Goal: Transaction & Acquisition: Subscribe to service/newsletter

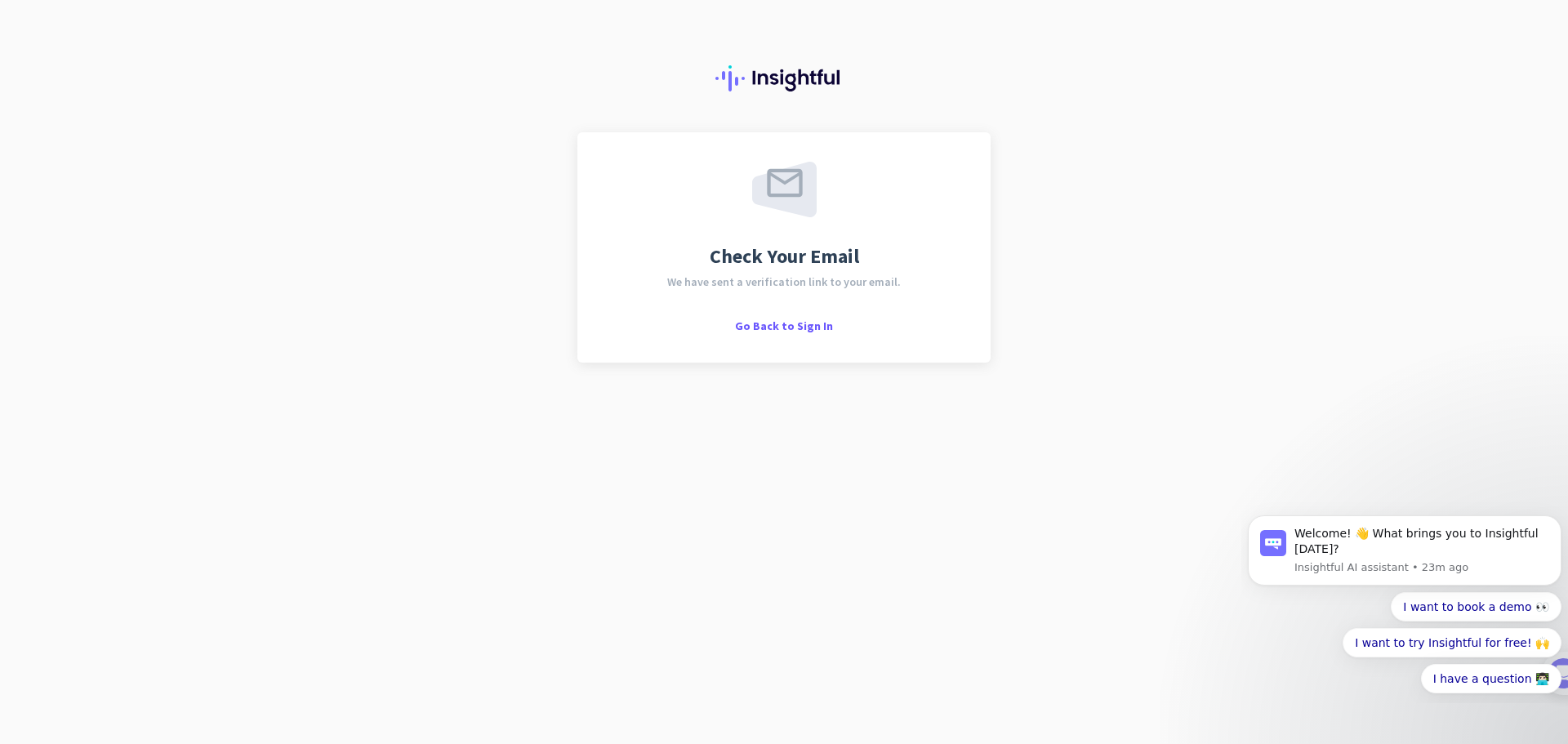
scroll to position [8267, 0]
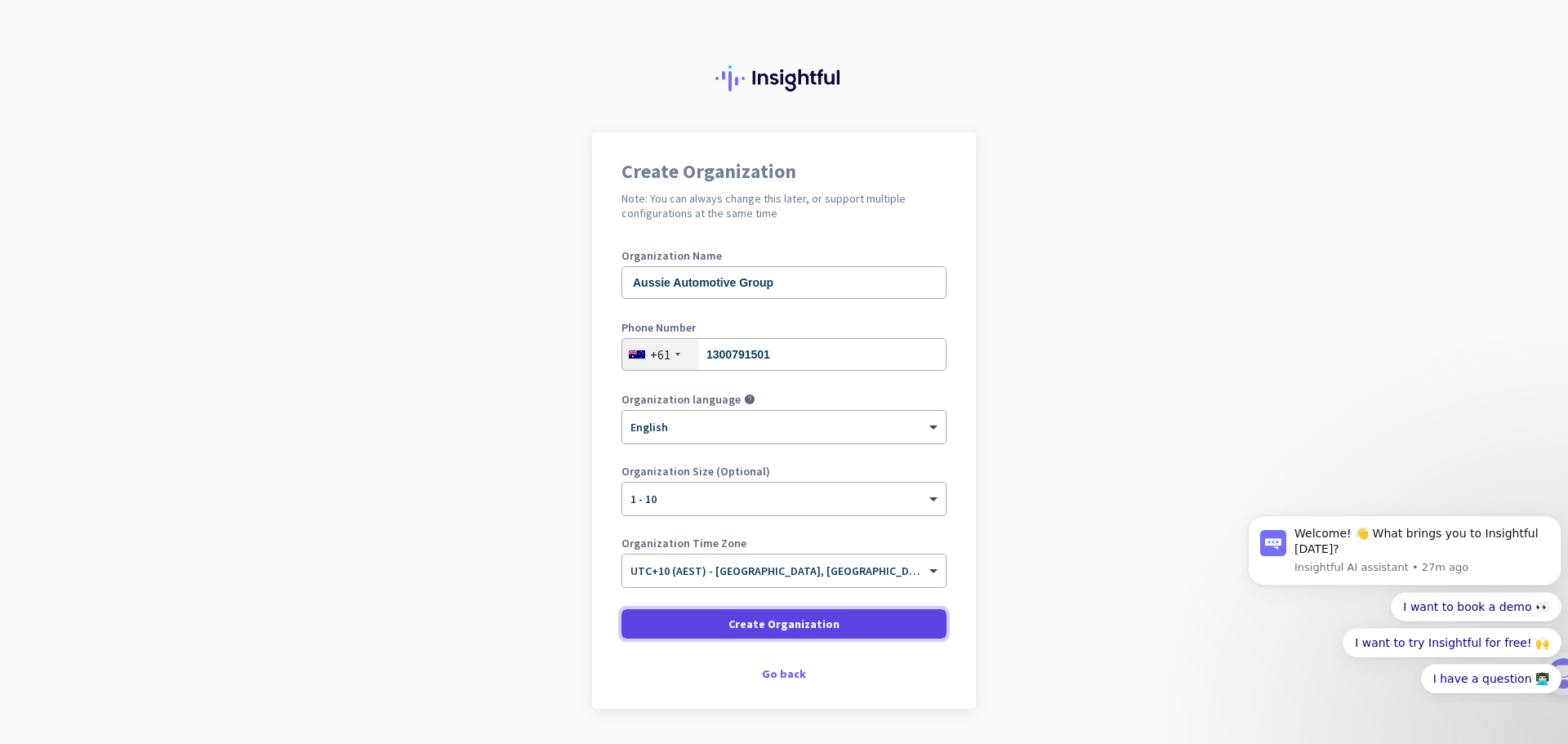
click at [830, 628] on span at bounding box center [784, 624] width 325 height 39
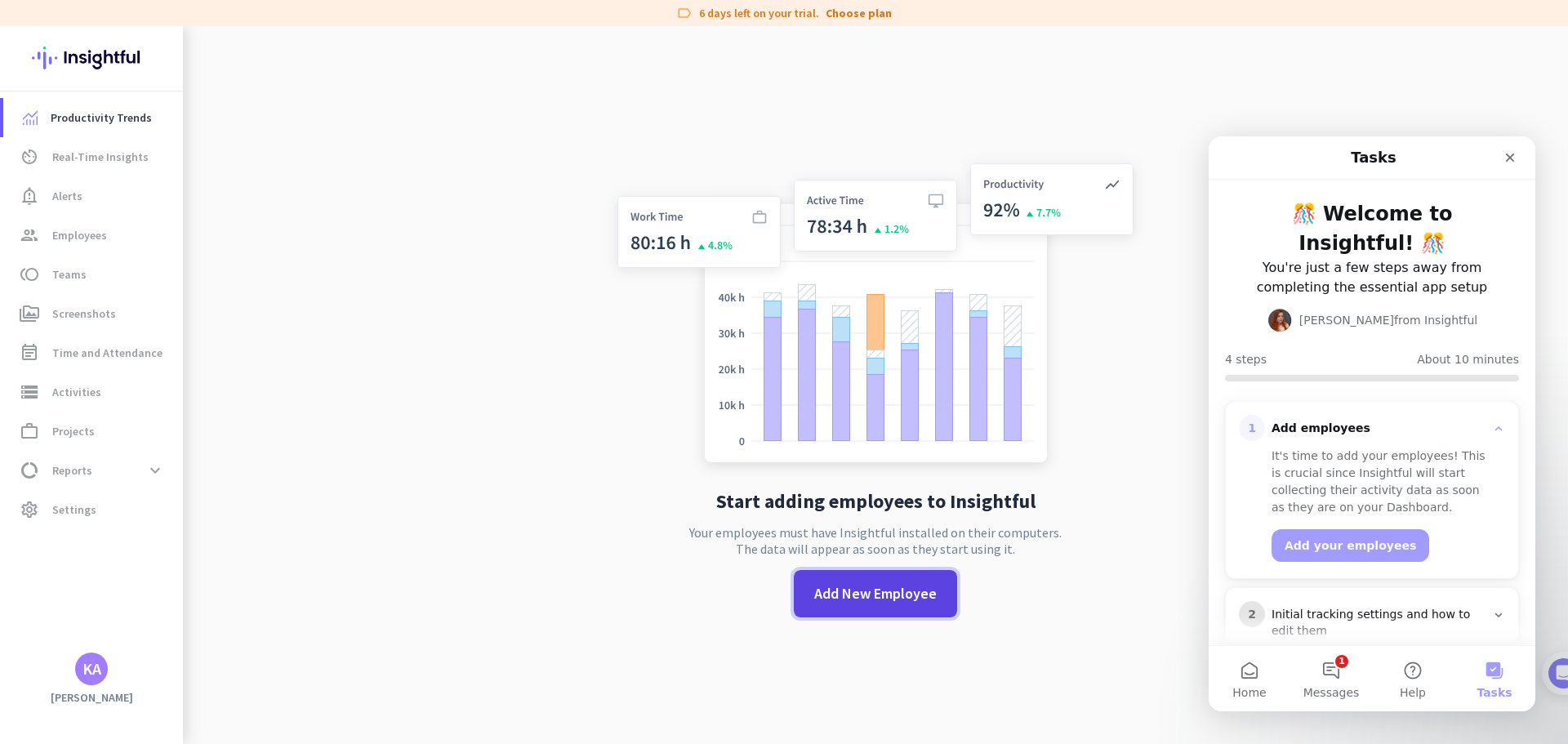
click at [885, 599] on span "Add New Employee" at bounding box center [875, 594] width 122 height 21
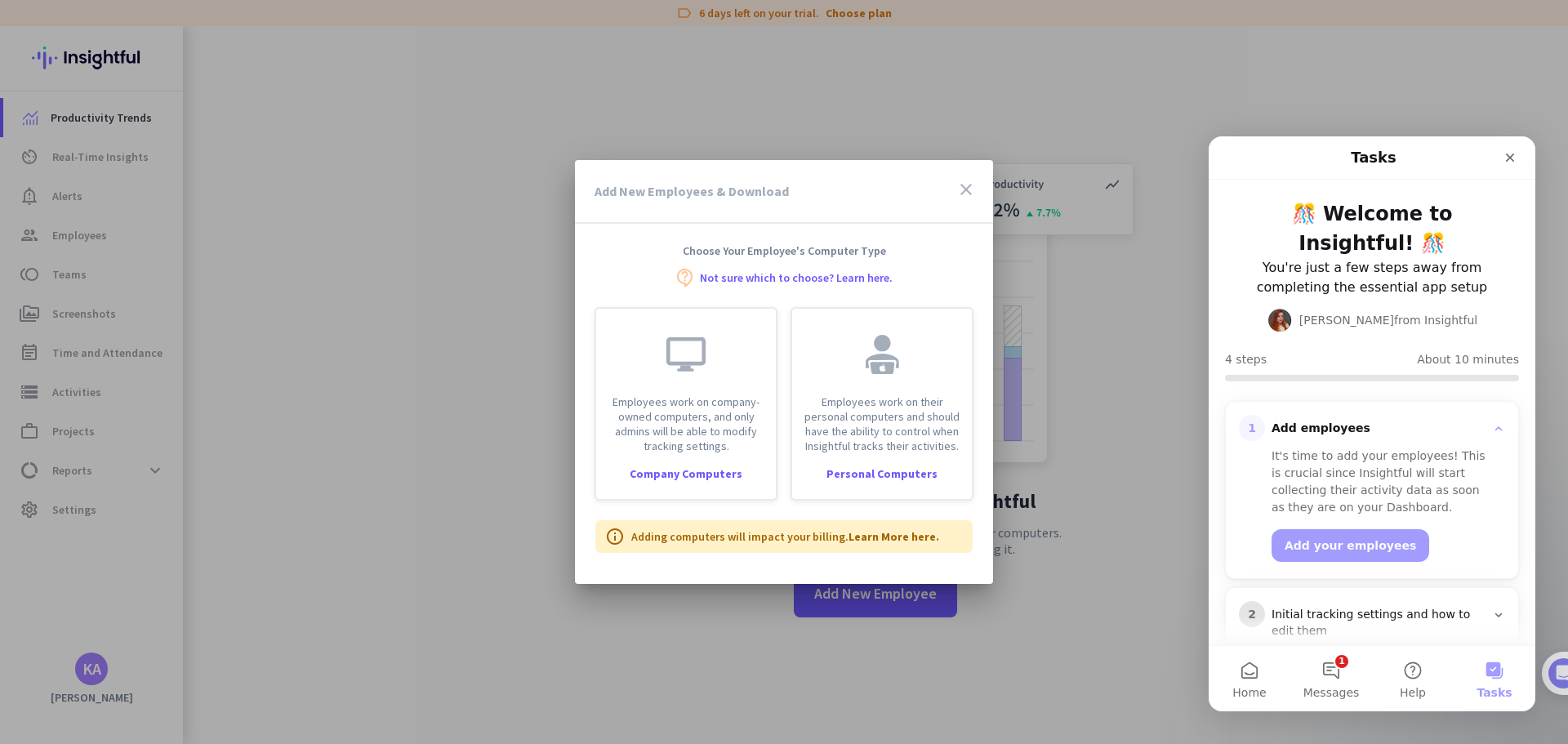
click at [967, 189] on icon "close" at bounding box center [966, 189] width 20 height 20
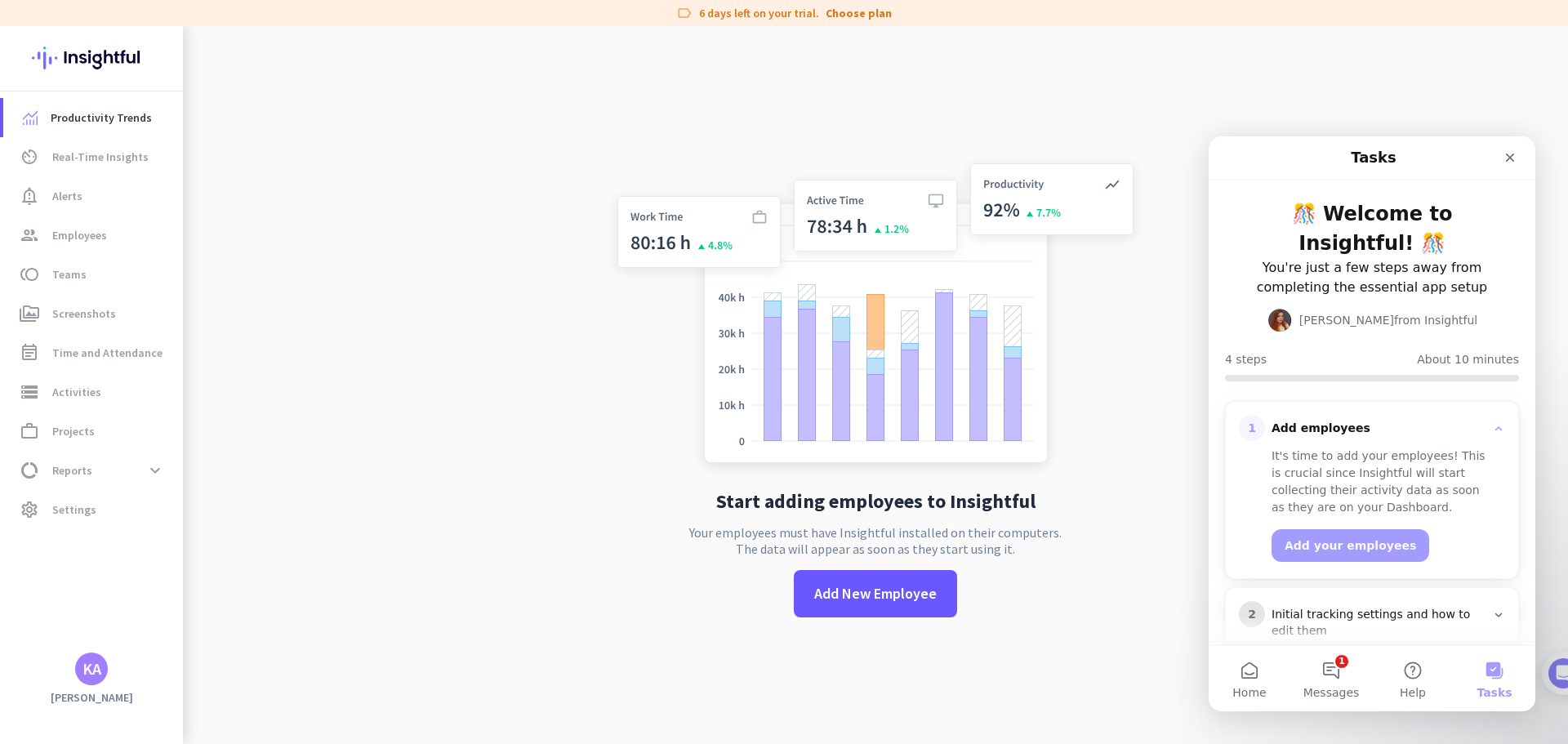
scroll to position [156, 0]
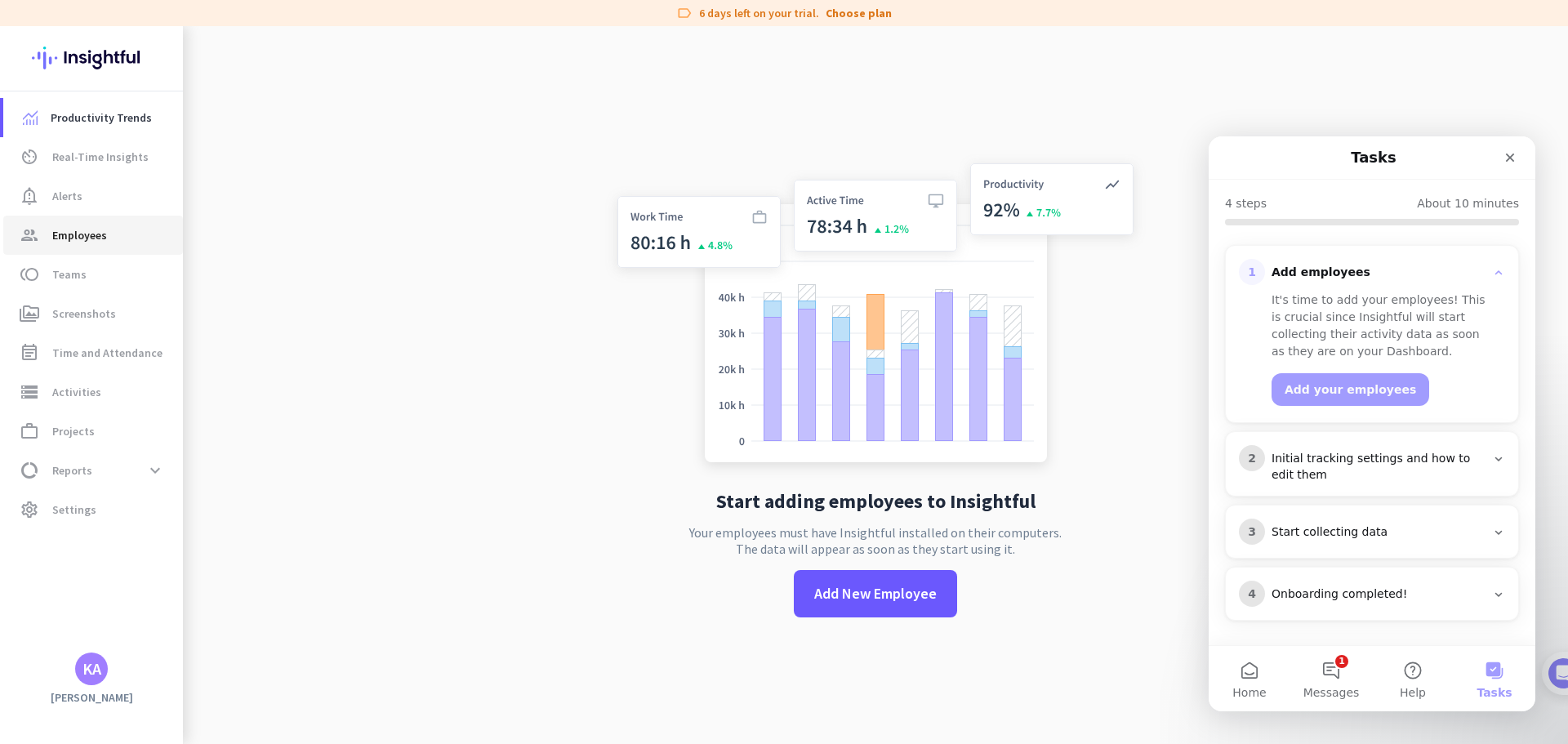
click at [85, 239] on span "Employees" at bounding box center [80, 235] width 55 height 20
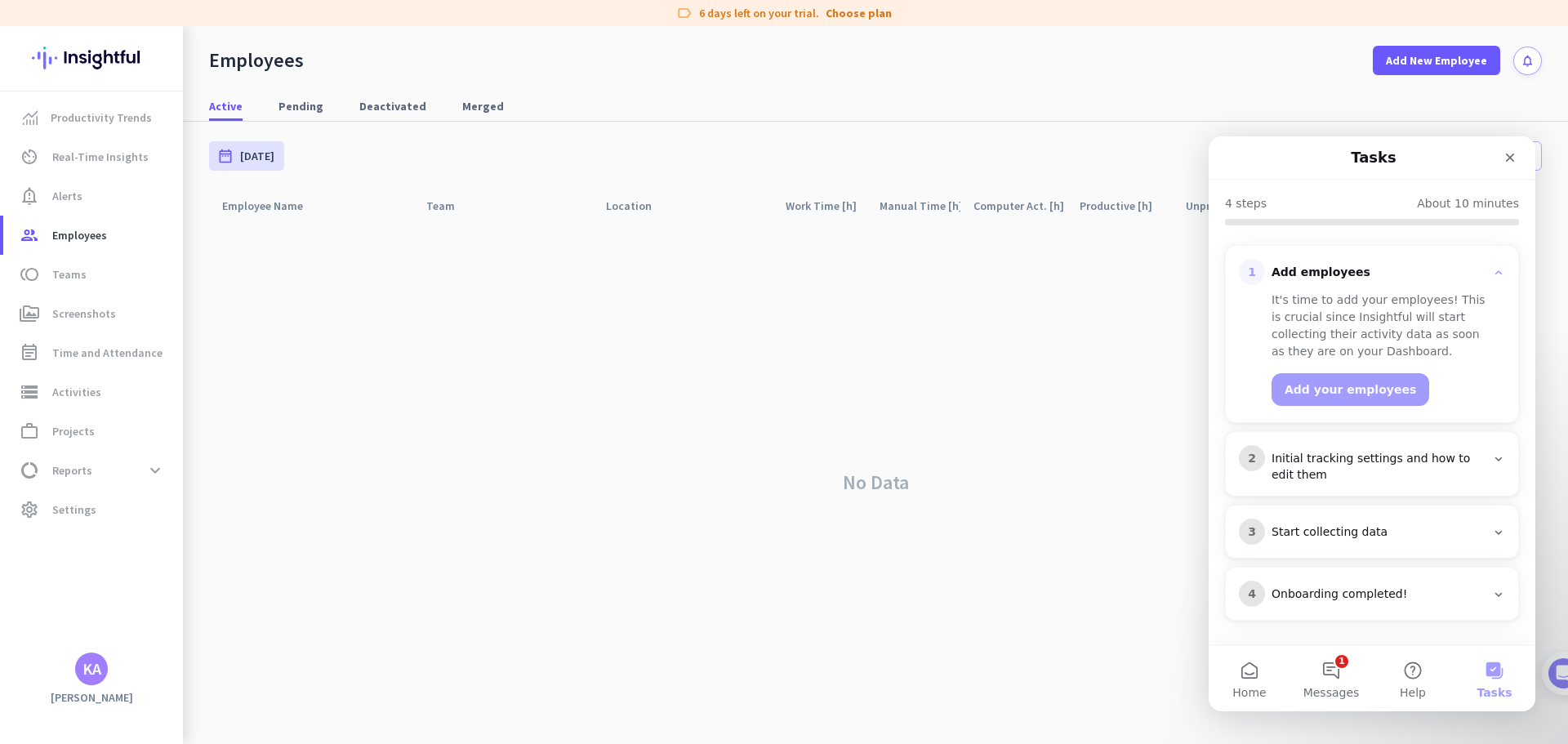
click at [100, 669] on div "KA" at bounding box center [92, 669] width 19 height 16
click at [864, 11] on div at bounding box center [784, 372] width 1568 height 744
click at [1506, 162] on icon "Close" at bounding box center [1510, 157] width 13 height 13
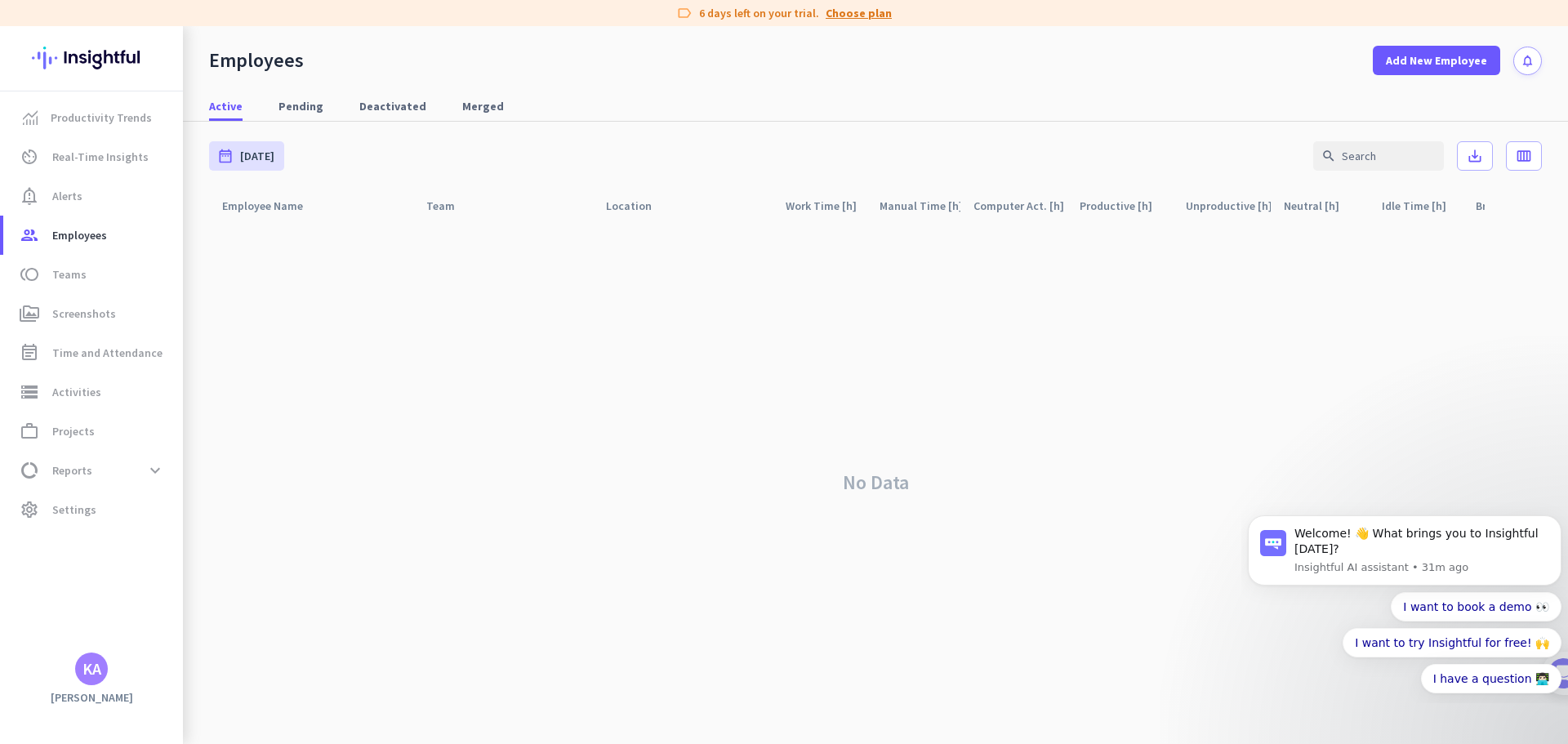
click at [873, 13] on link "Choose plan" at bounding box center [859, 13] width 66 height 16
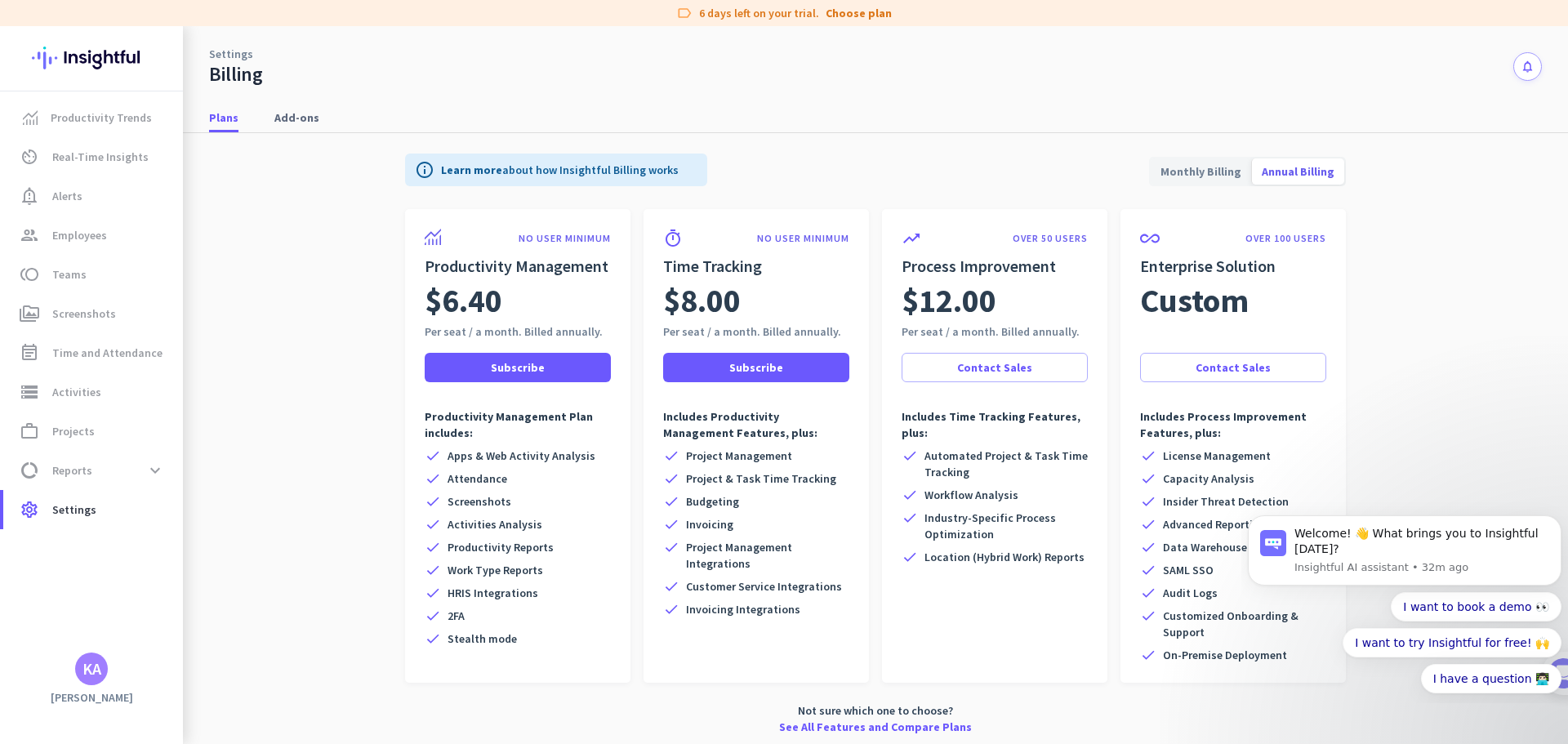
scroll to position [4, 0]
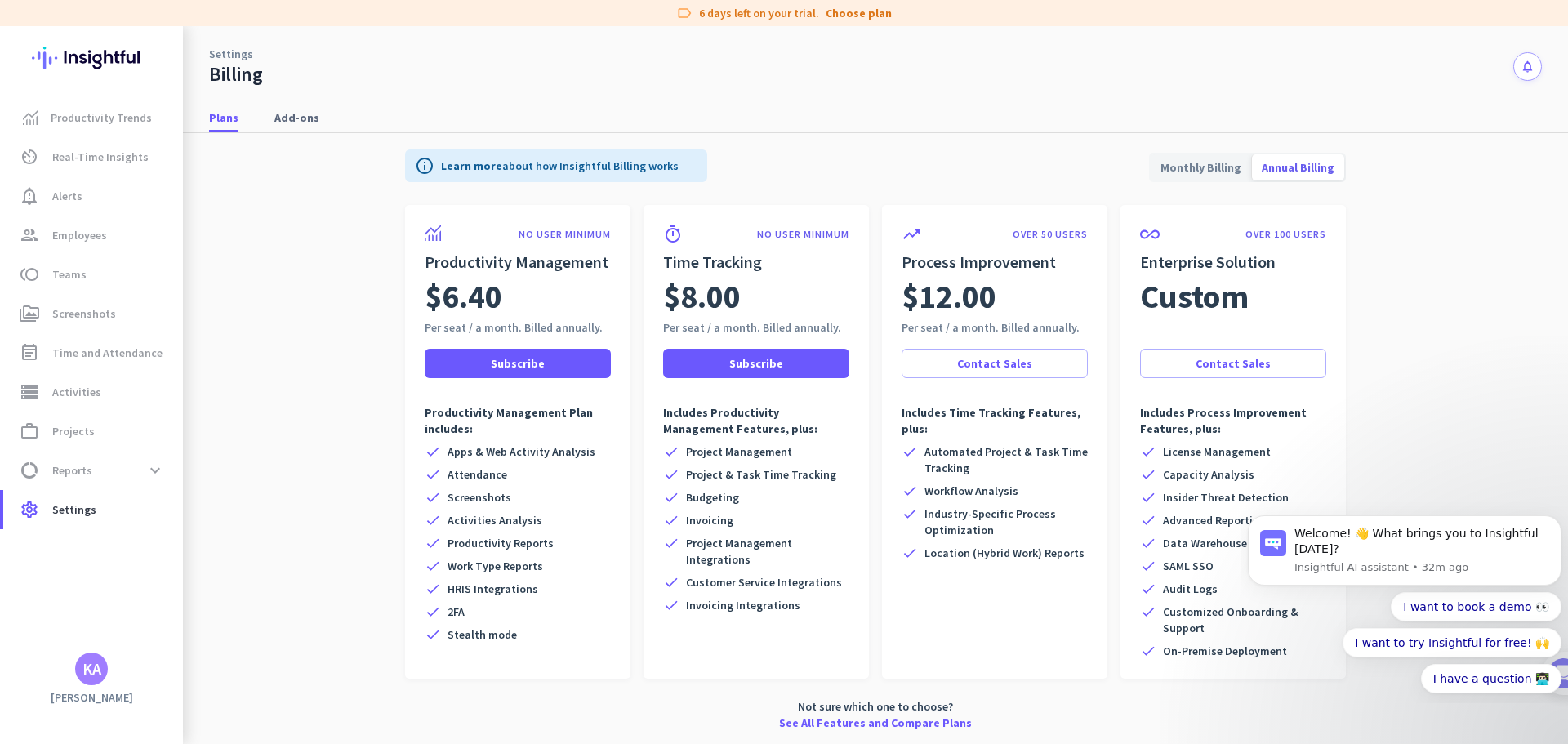
click at [868, 723] on link "See All Features and Compare Plans" at bounding box center [875, 723] width 193 height 16
click at [89, 310] on span "Screenshots" at bounding box center [84, 313] width 64 height 20
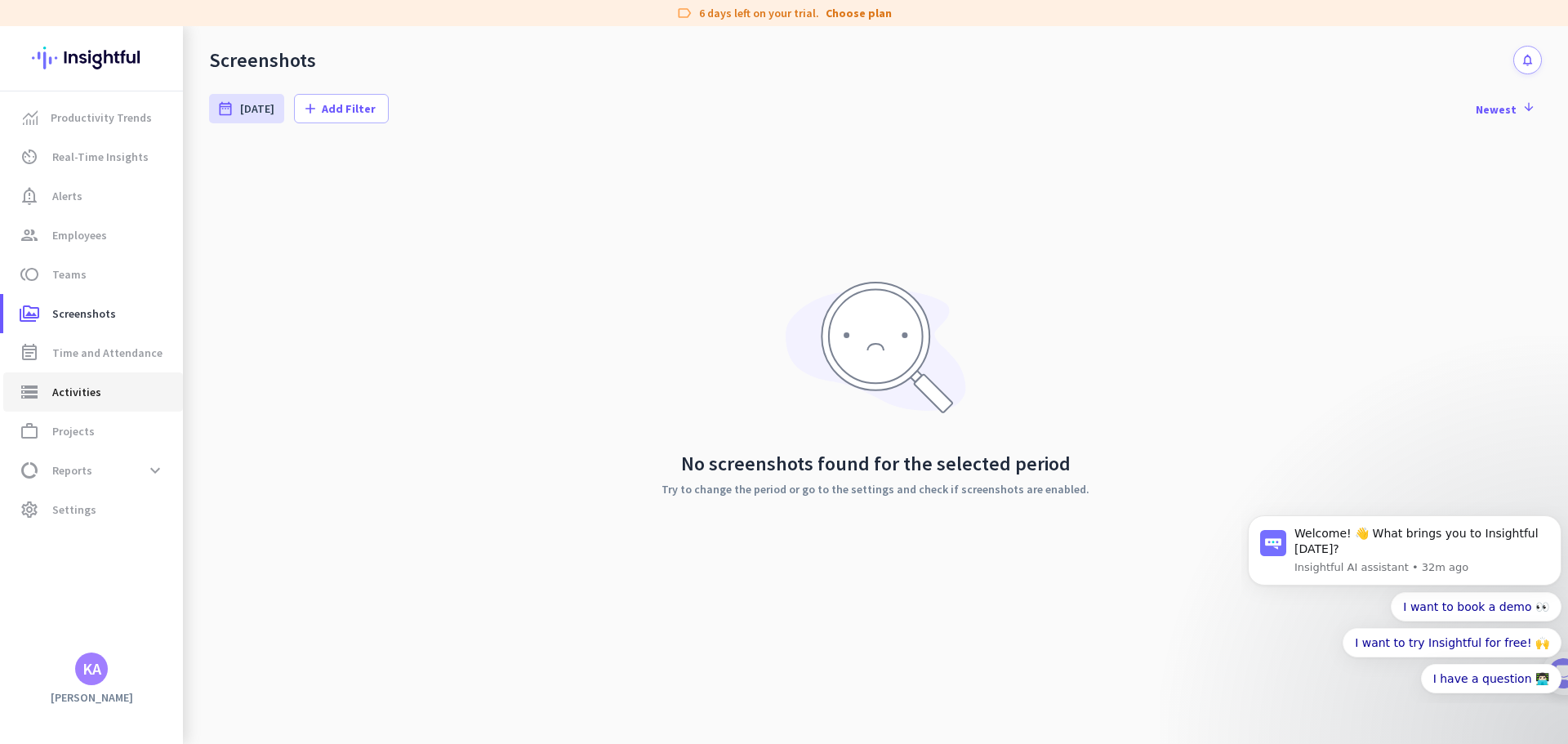
click at [104, 391] on span "storage Activities" at bounding box center [93, 392] width 153 height 20
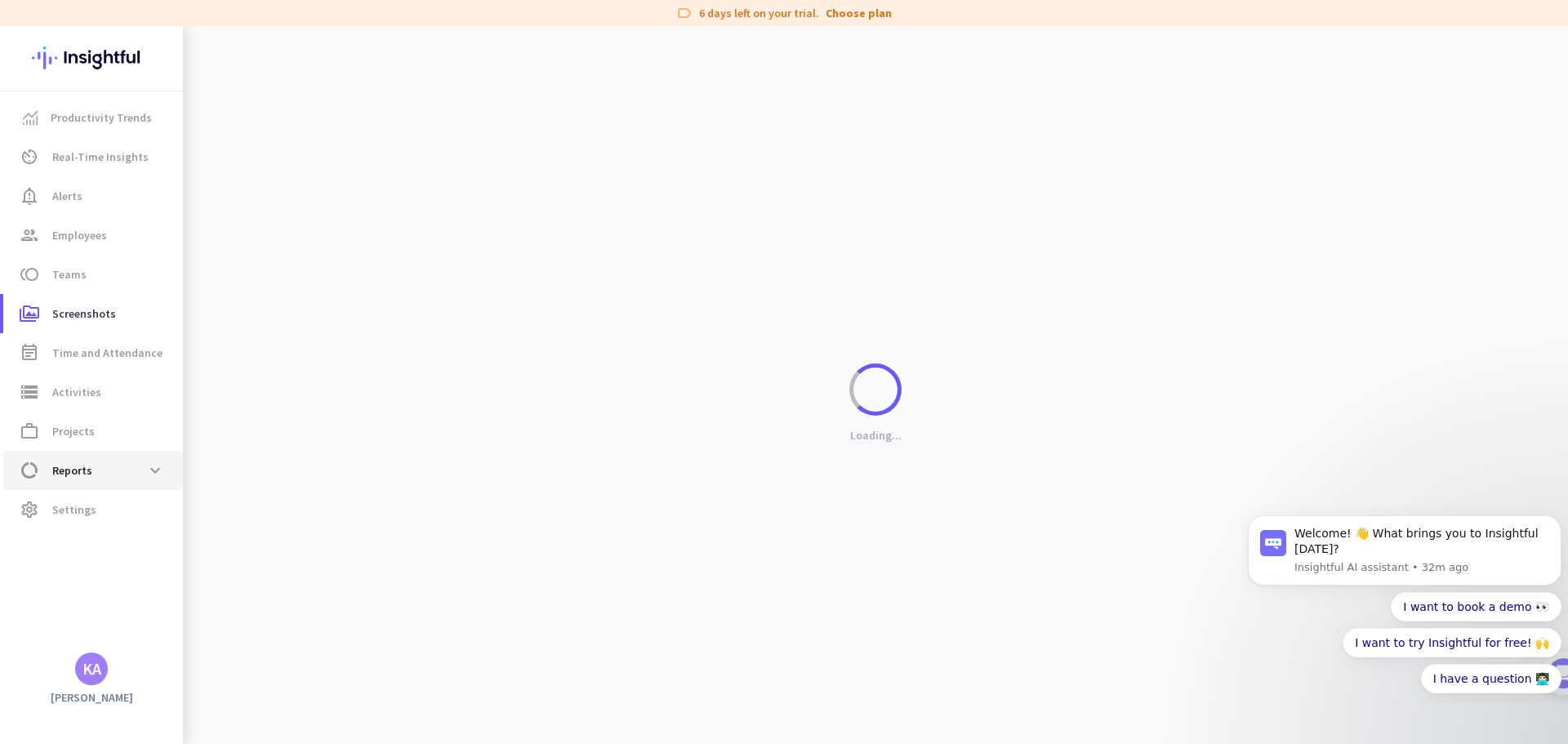
click at [89, 483] on span "data_usage Reports expand_more" at bounding box center [93, 471] width 153 height 30
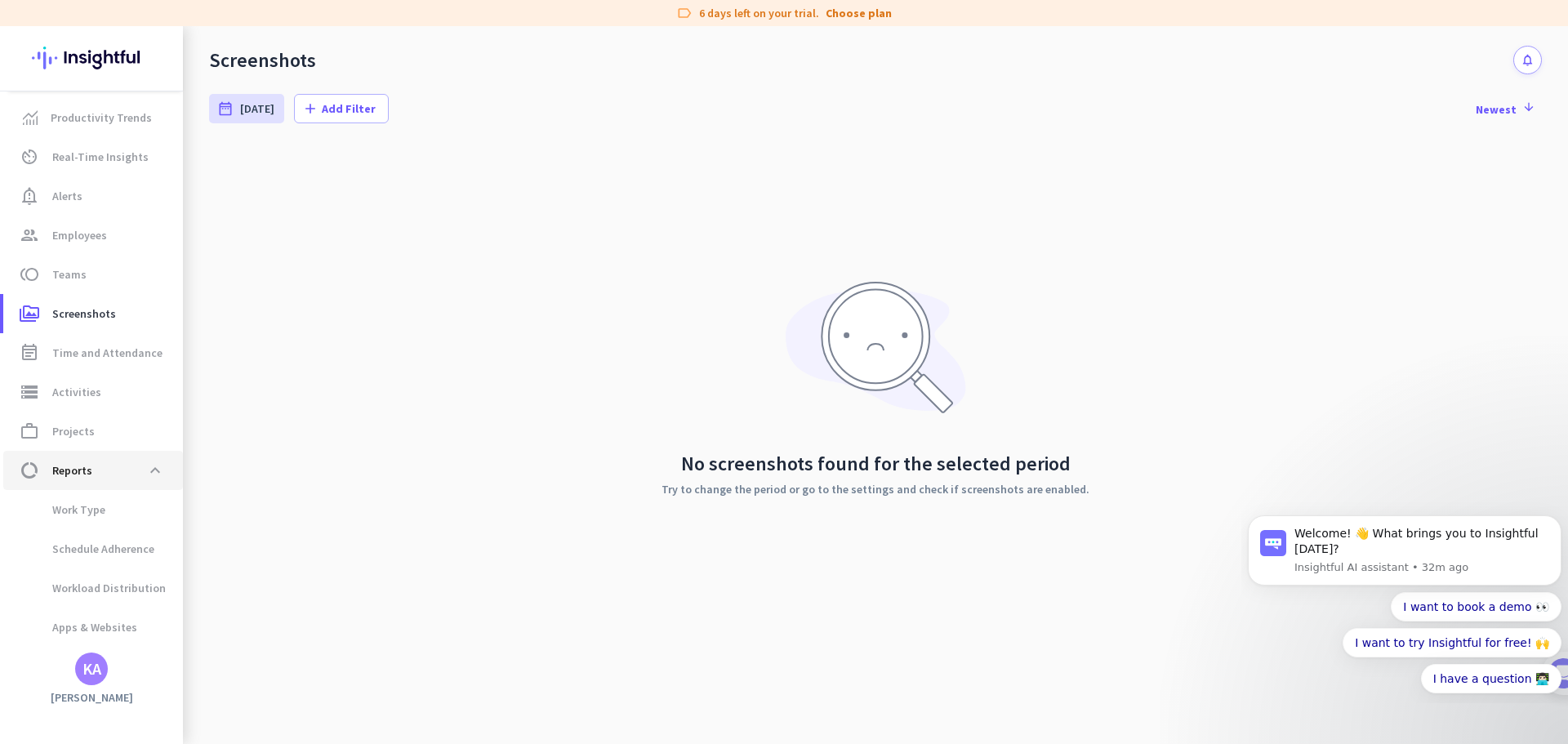
scroll to position [34, 0]
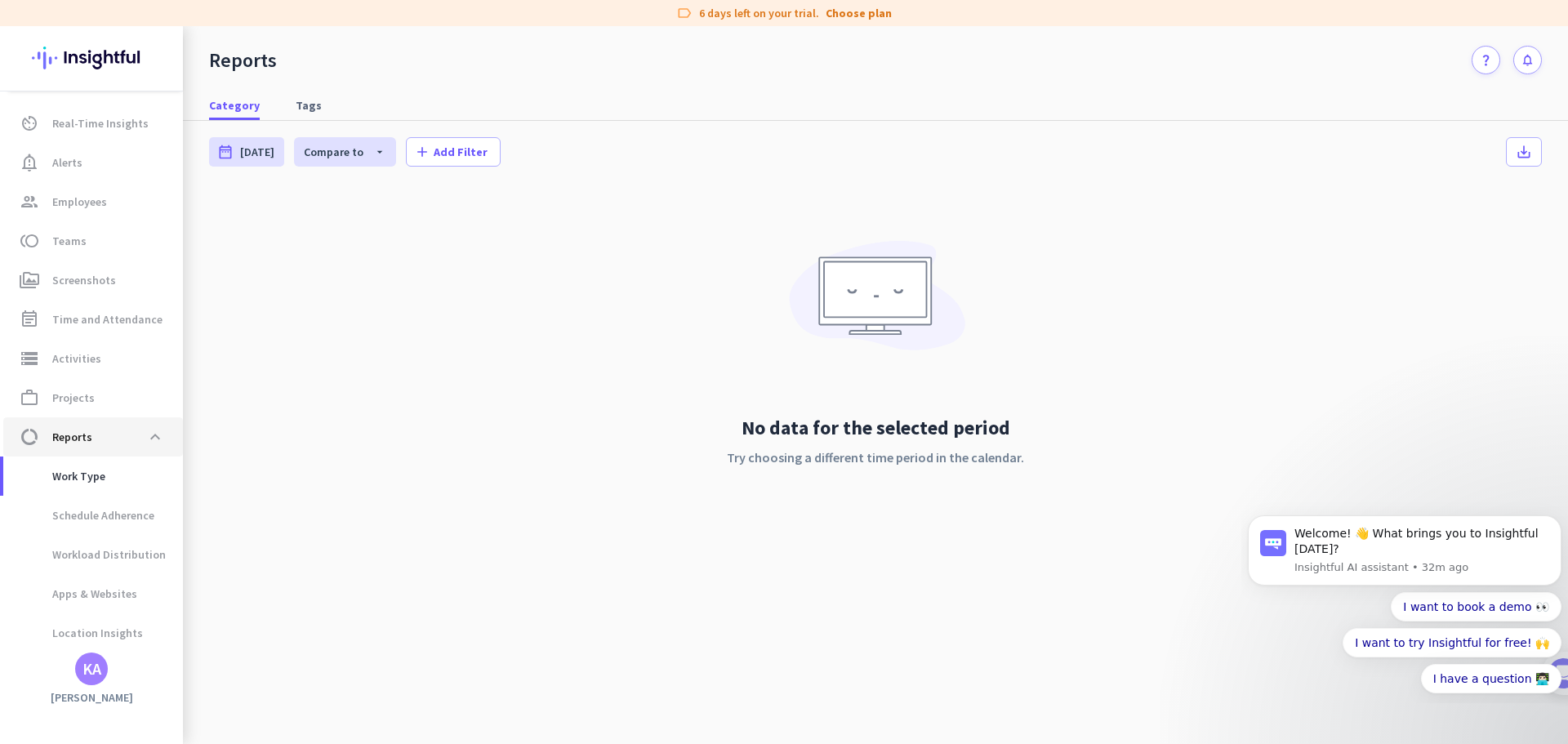
click at [123, 443] on span "data_usage Reports expand_less" at bounding box center [93, 437] width 153 height 30
click at [150, 436] on span at bounding box center [155, 437] width 30 height 30
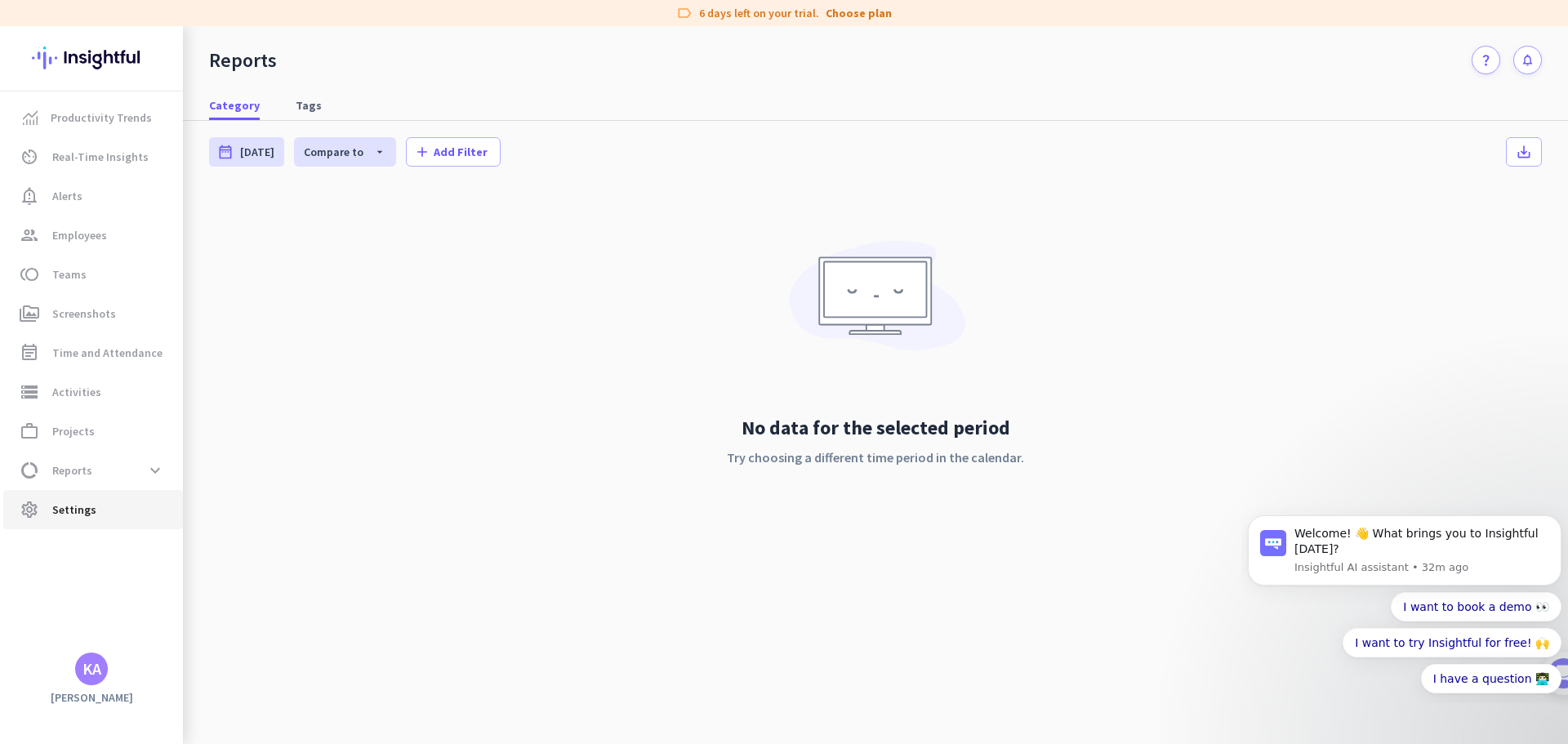
click at [75, 511] on span "Settings" at bounding box center [75, 509] width 44 height 20
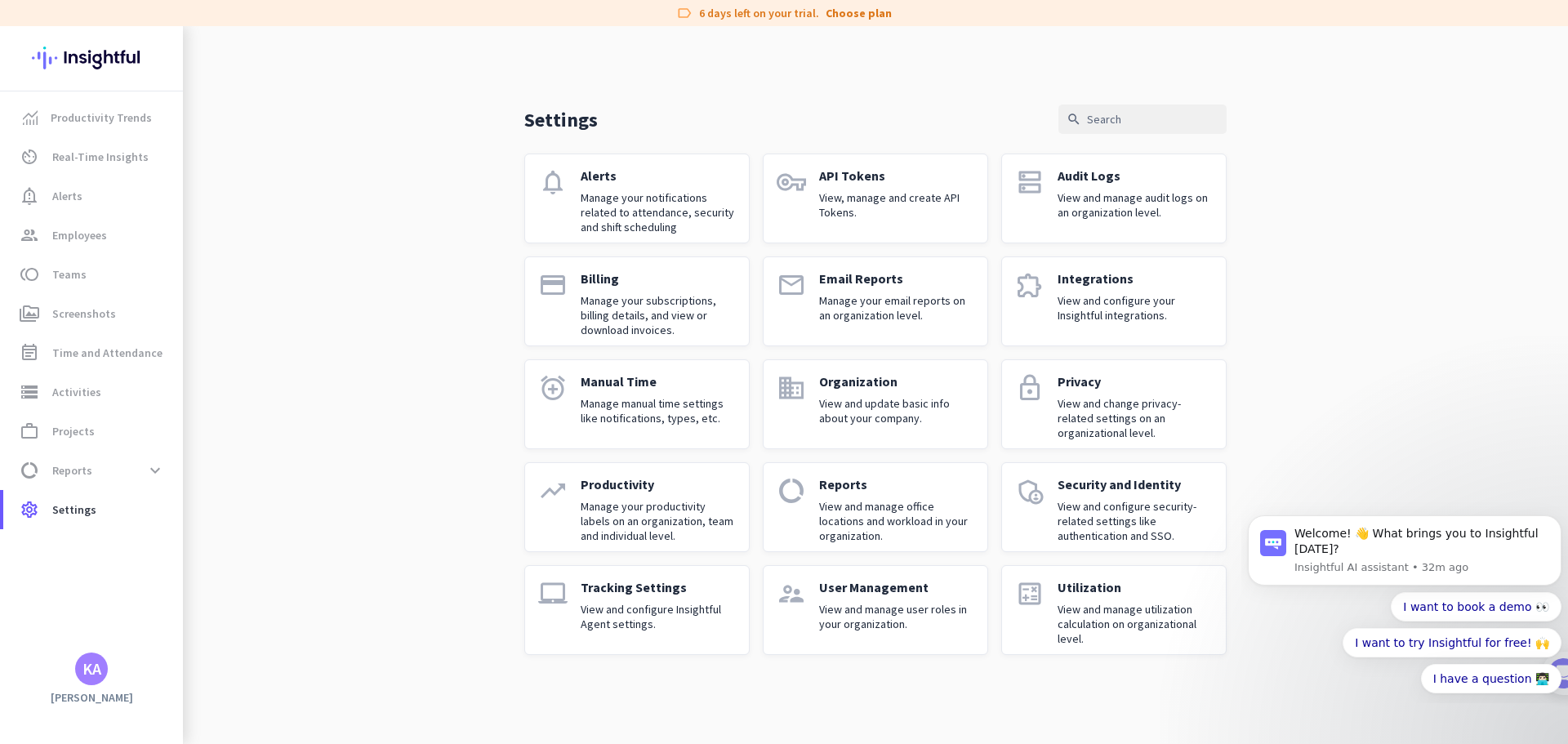
click at [630, 405] on p "Manage manual time settings like notifications, types, etc." at bounding box center [658, 411] width 155 height 30
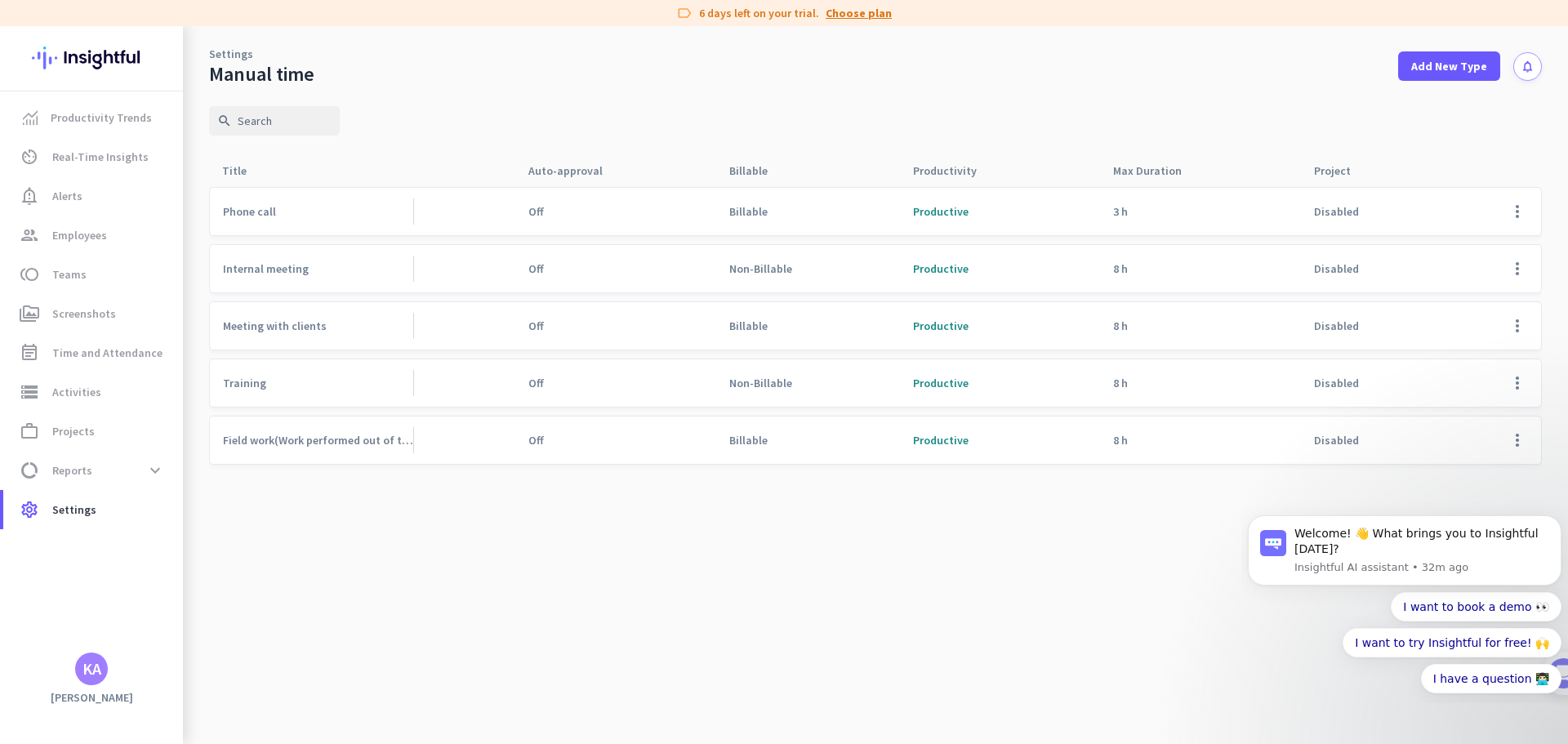
click at [873, 14] on link "Choose plan" at bounding box center [859, 13] width 66 height 16
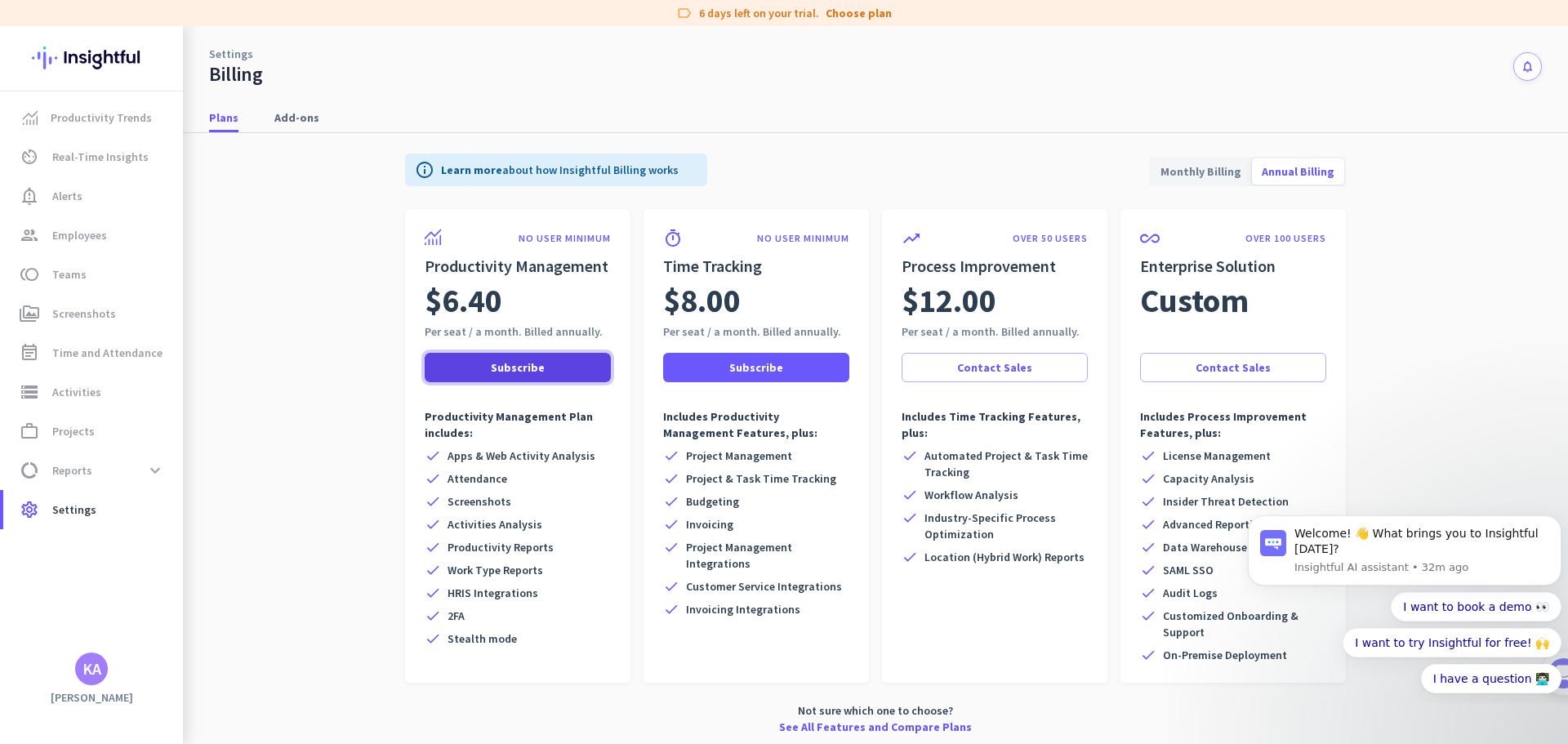
click at [545, 371] on span at bounding box center [517, 367] width 186 height 39
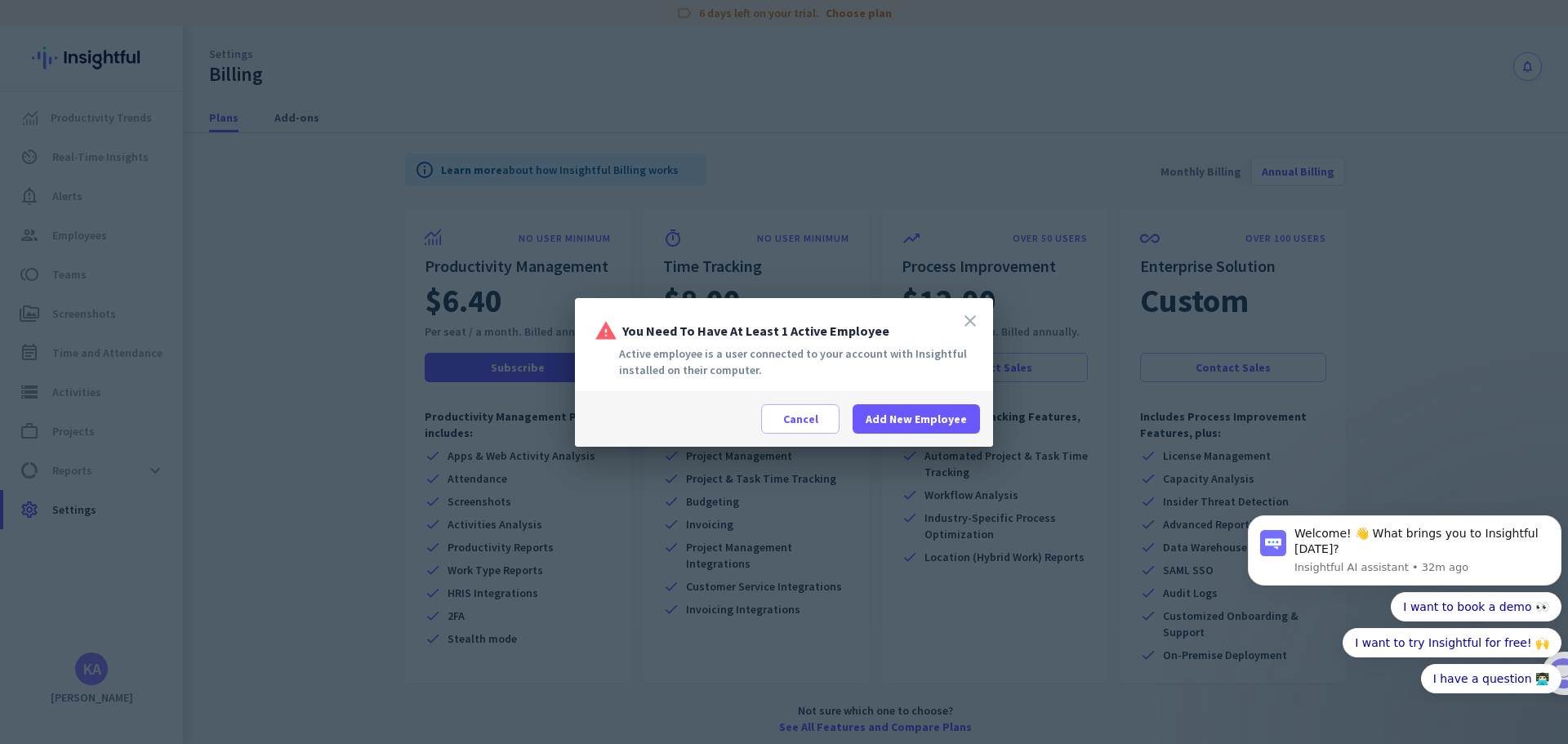
click at [969, 318] on icon "close" at bounding box center [970, 321] width 20 height 20
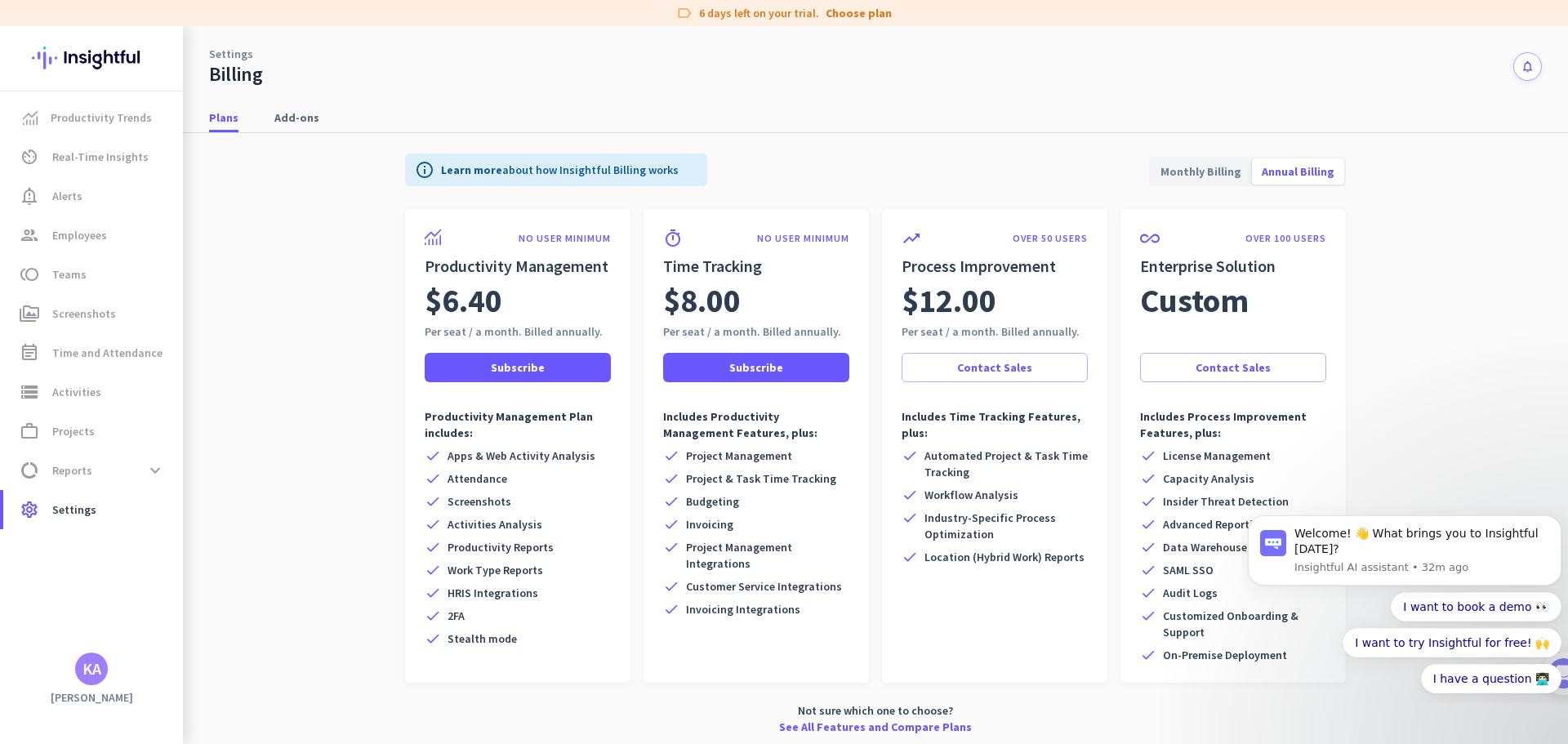
click at [274, 359] on app-billing-plan-tab "info Learn more about how Insightful Billing works Monthly Billing Annual Billi…" at bounding box center [875, 440] width 1333 height 615
click at [106, 471] on span "data_usage Reports expand_more" at bounding box center [93, 471] width 153 height 30
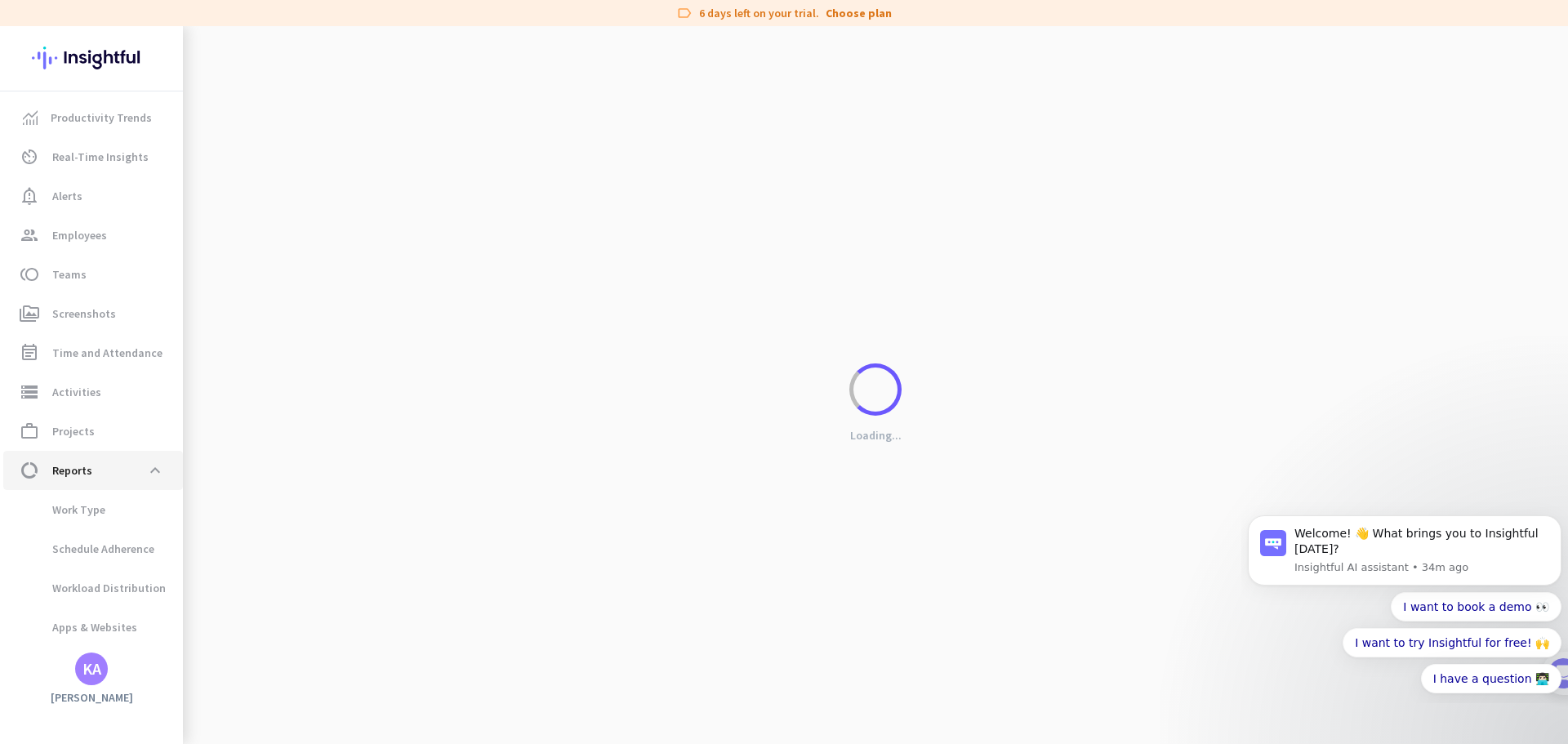
scroll to position [34, 0]
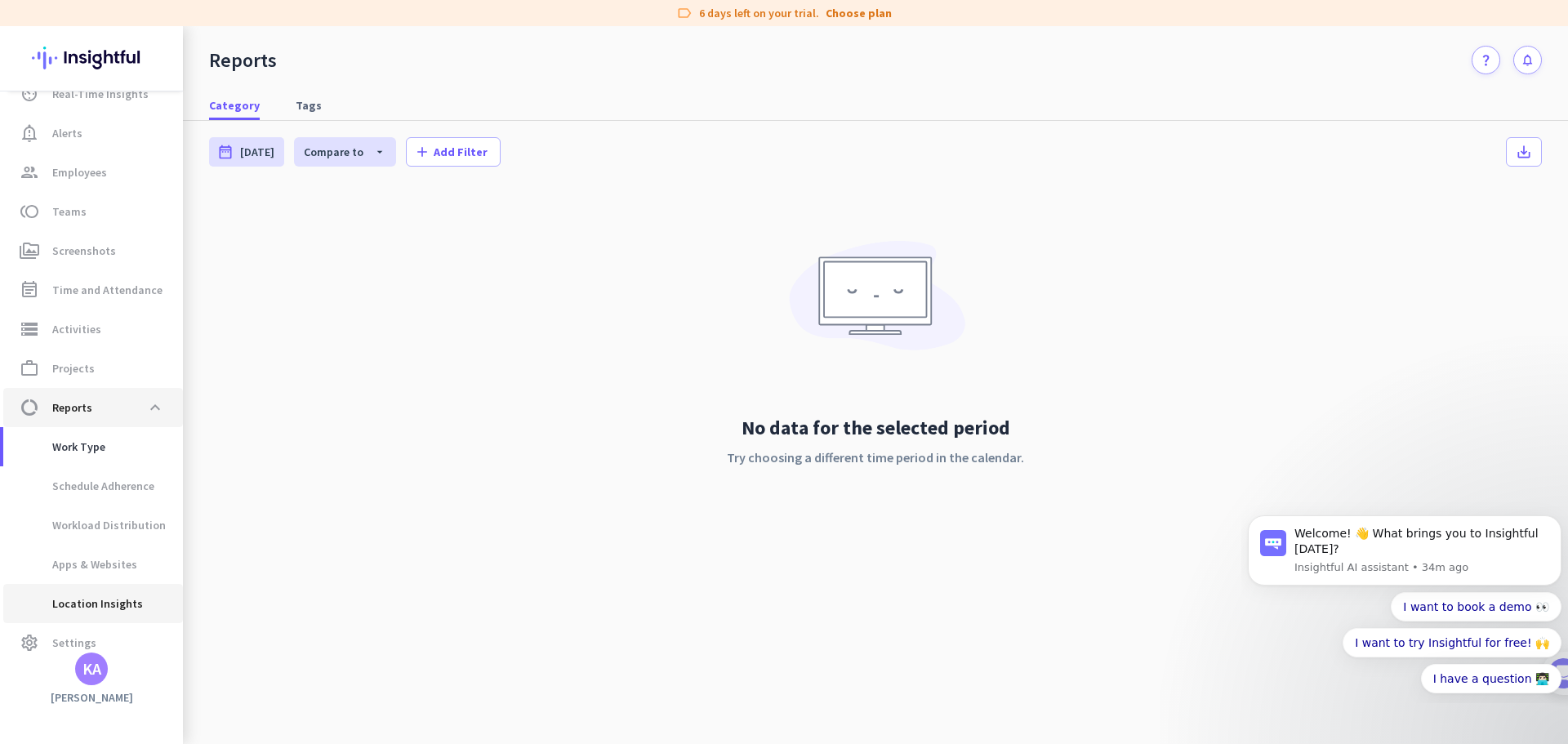
scroll to position [80, 0]
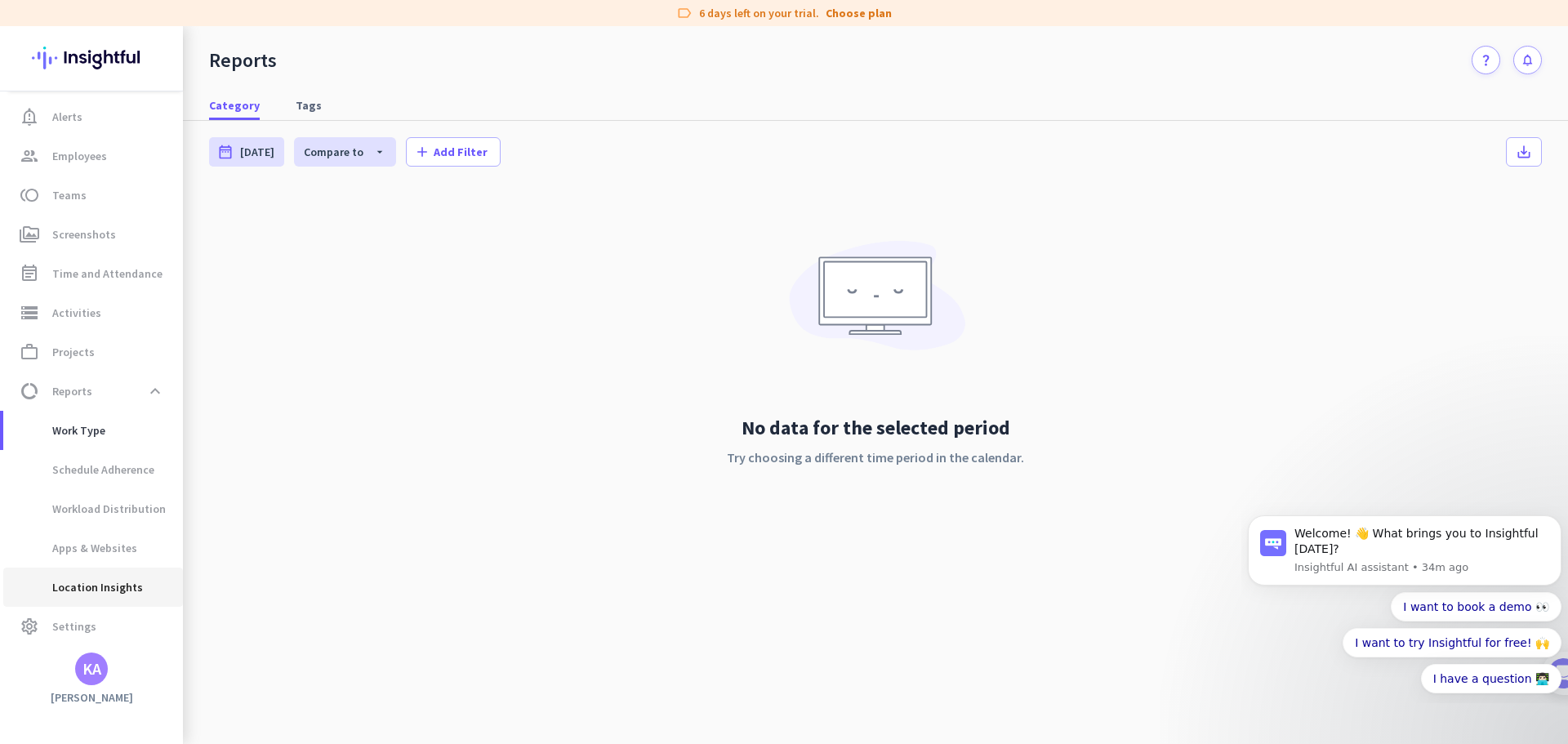
click at [108, 585] on span "Location Insights" at bounding box center [80, 587] width 126 height 39
type input "Tue, Sep 2 - Mon, Sep 8"
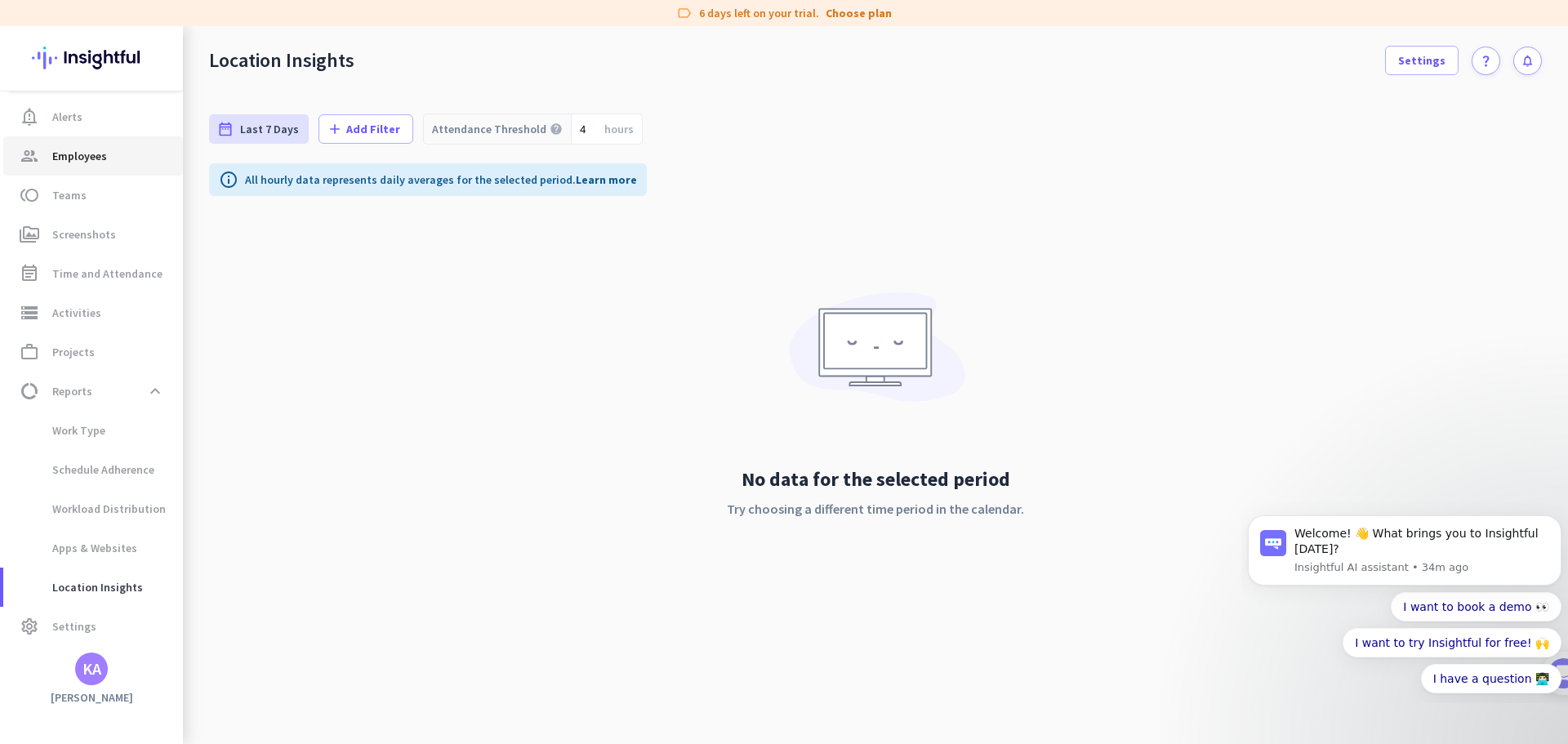
click at [104, 163] on span "Employees" at bounding box center [80, 156] width 55 height 20
type input "Tue, Sep 9 - Tue, Sep 9"
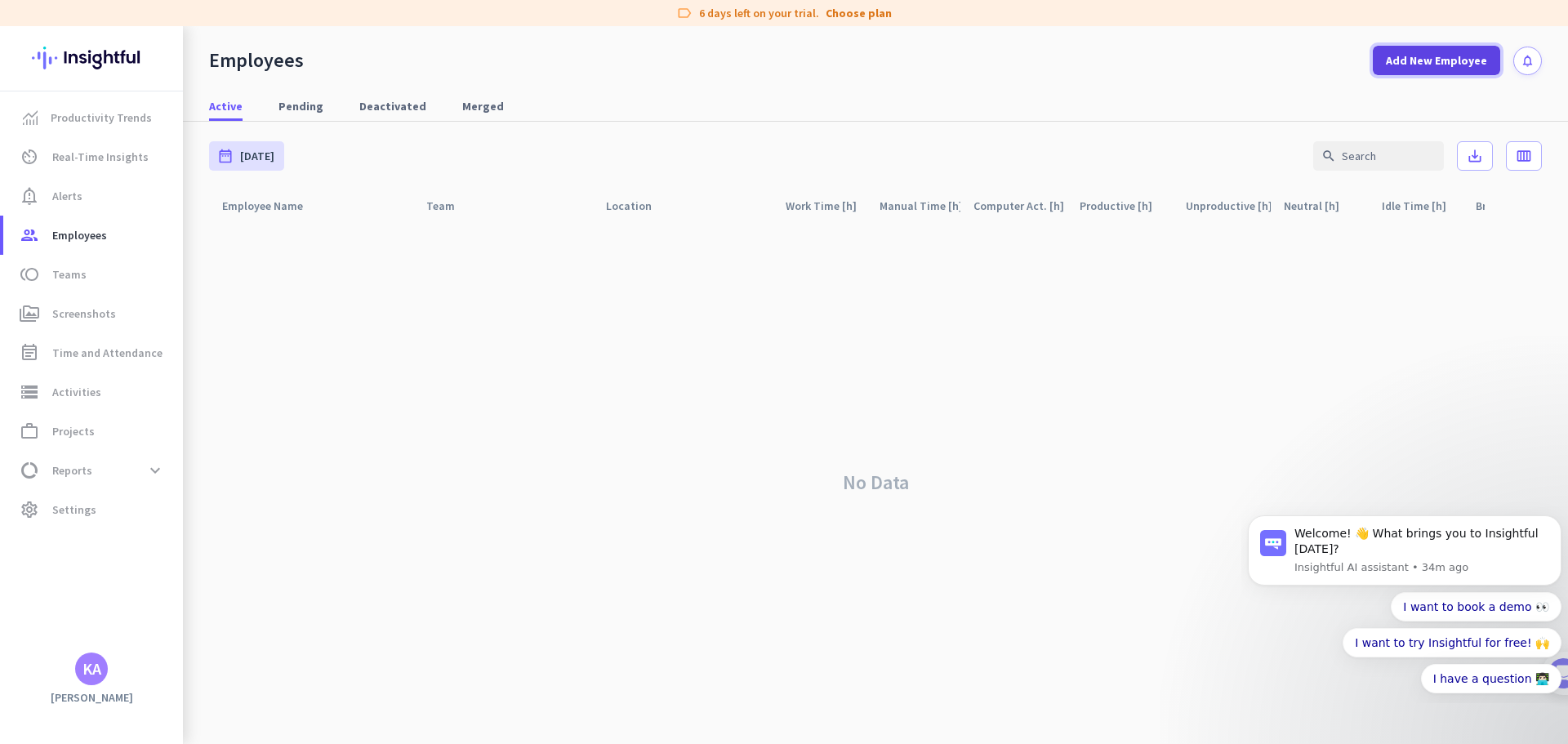
click at [1430, 58] on span "Add New Employee" at bounding box center [1436, 61] width 101 height 16
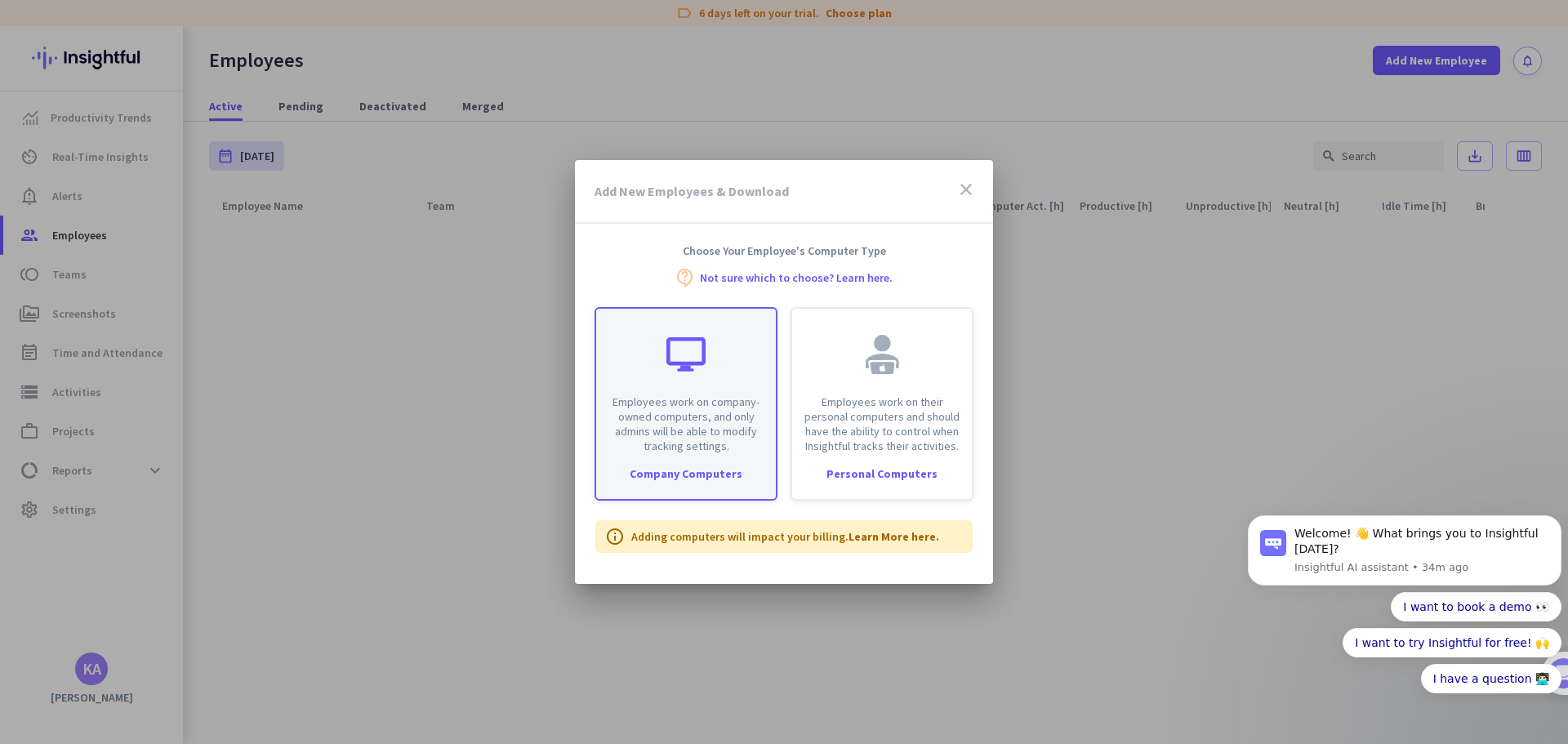
click at [666, 418] on p "Employees work on company-owned computers, and only admins will be able to modi…" at bounding box center [686, 424] width 160 height 59
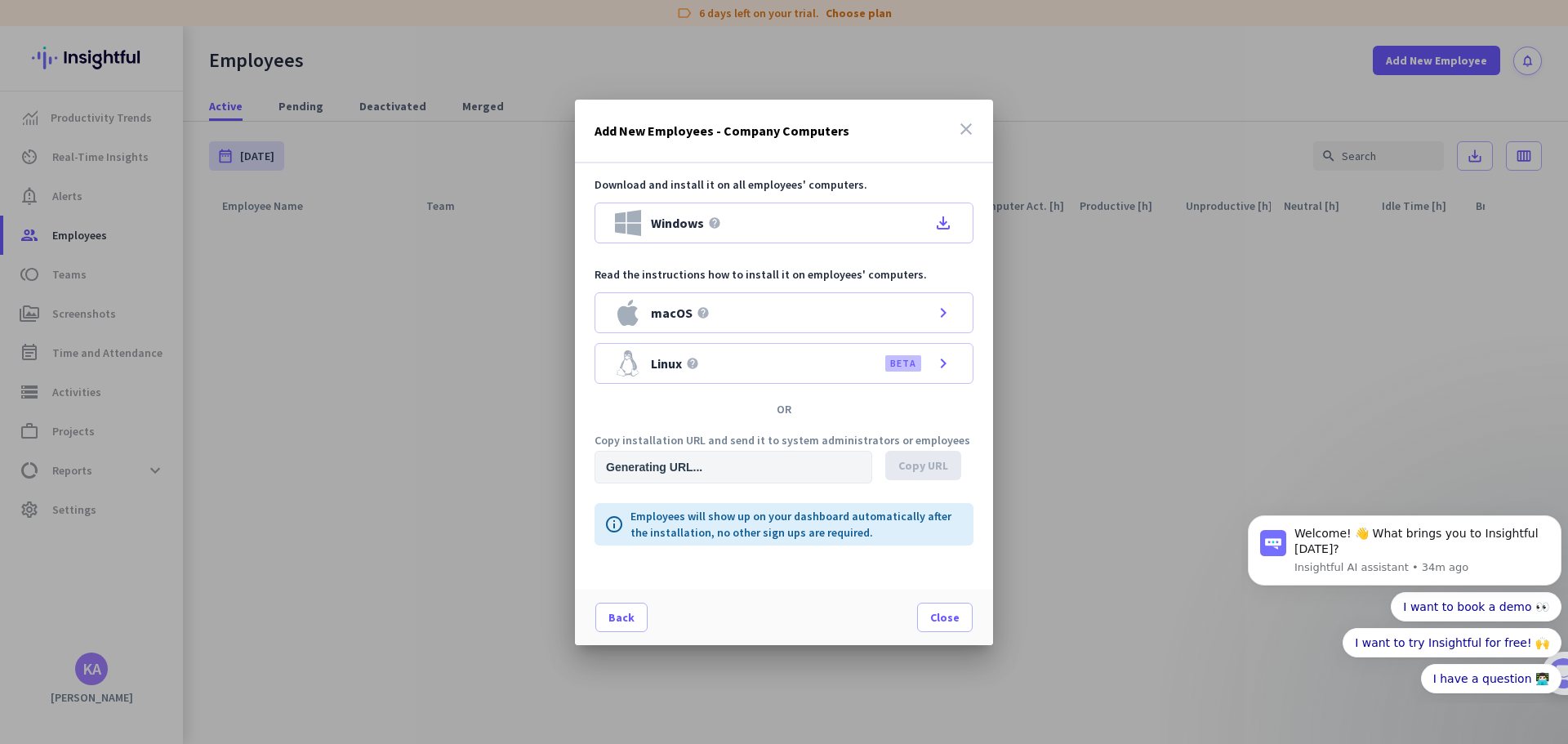
type input "https://app.insightful.io/#/installation/company?token=eyJhbGciOiJIUzI1NiIsInR5…"
click at [955, 619] on span "Close" at bounding box center [945, 618] width 30 height 16
